Goal: Obtain resource: Download file/media

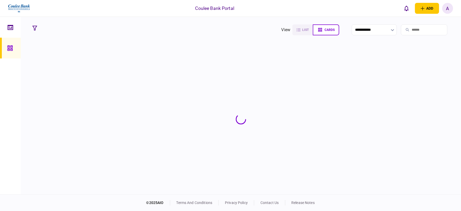
click at [407, 30] on input "search" at bounding box center [424, 29] width 46 height 11
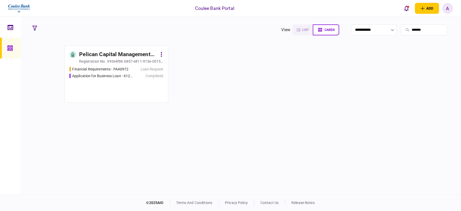
type input "*******"
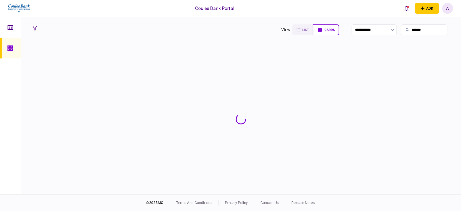
click at [117, 68] on section at bounding box center [241, 118] width 422 height 147
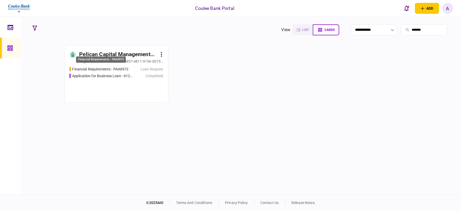
click at [117, 68] on div "Financial Requirements - PAA0972" at bounding box center [100, 68] width 56 height 5
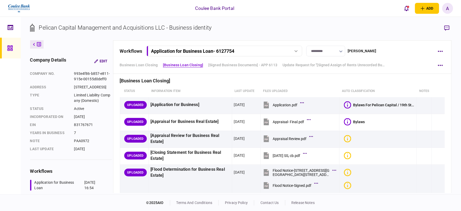
scroll to position [58, 0]
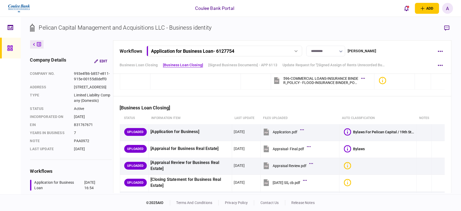
click at [253, 48] on div "Application for Business Loan - 6127754" at bounding box center [218, 50] width 134 height 5
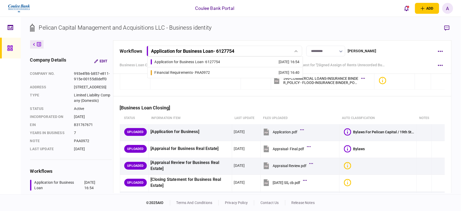
click at [231, 59] on link "Application for Business Loan - 6127754 [DATE] 16:54" at bounding box center [225, 62] width 149 height 10
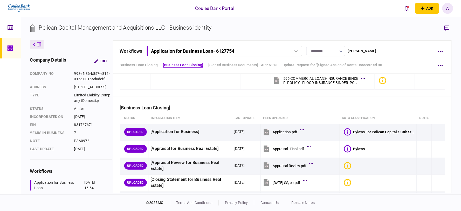
click at [234, 52] on div "Application for Business Loan - 6127754" at bounding box center [192, 50] width 83 height 5
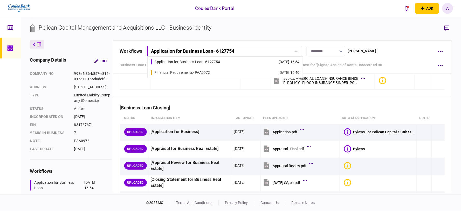
click at [224, 73] on link "Financial Requirements - PAA0972 [DATE] 16:40" at bounding box center [225, 72] width 149 height 11
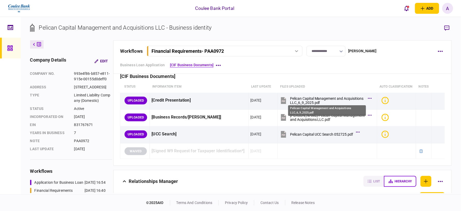
scroll to position [115, 0]
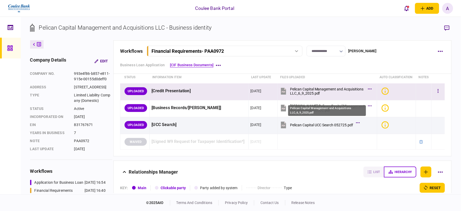
click at [302, 95] on div "Pelican Capital Management and Acquisitions LLC_6_9_2025.pdf" at bounding box center [327, 91] width 75 height 8
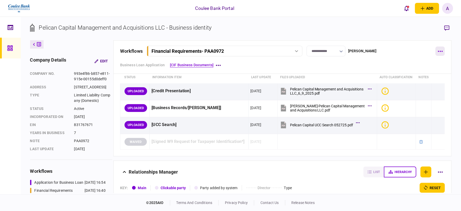
click at [440, 51] on icon "button" at bounding box center [440, 51] width 5 height 1
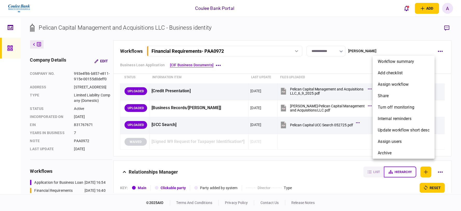
click at [141, 100] on div at bounding box center [230, 105] width 461 height 211
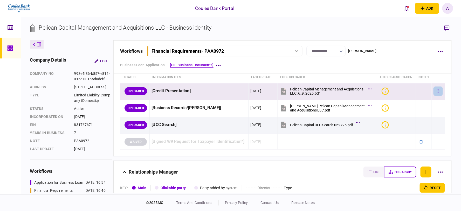
click at [435, 95] on button "button" at bounding box center [437, 90] width 9 height 9
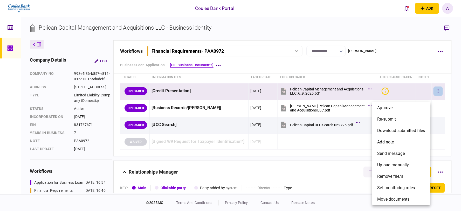
click at [249, 170] on div at bounding box center [230, 105] width 461 height 211
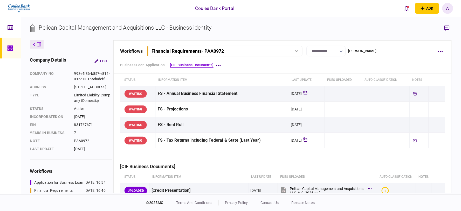
scroll to position [0, 0]
